Goal: Navigation & Orientation: Find specific page/section

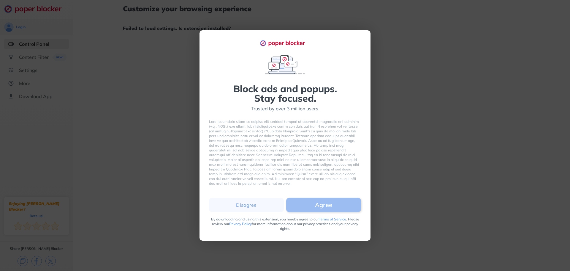
click at [301, 201] on button "Agree" at bounding box center [323, 204] width 75 height 14
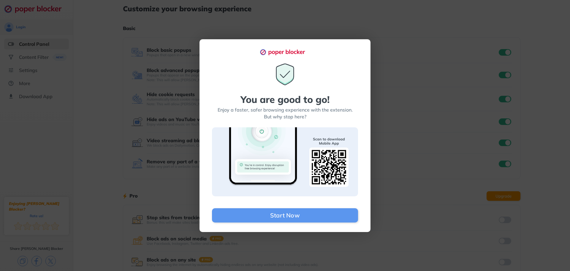
click at [381, 132] on div "You are good to go! Enjoy a faster, safer browsing experience with the extensio…" at bounding box center [285, 135] width 570 height 271
click at [358, 32] on div "You are good to go! Enjoy a faster, safer browsing experience with the extensio…" at bounding box center [285, 135] width 570 height 271
drag, startPoint x: 103, startPoint y: 98, endPoint x: 260, endPoint y: 196, distance: 185.0
click at [104, 99] on div "You are good to go! Enjoy a faster, safer browsing experience with the extensio…" at bounding box center [285, 135] width 570 height 271
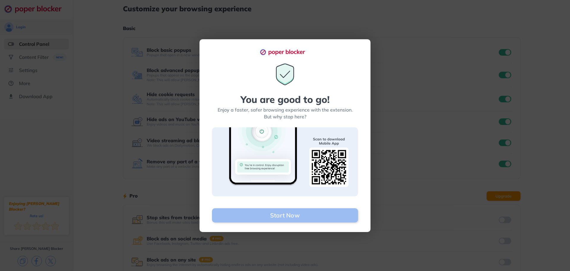
click at [276, 216] on button "Start Now" at bounding box center [285, 215] width 146 height 14
